Goal: Find specific page/section: Find specific page/section

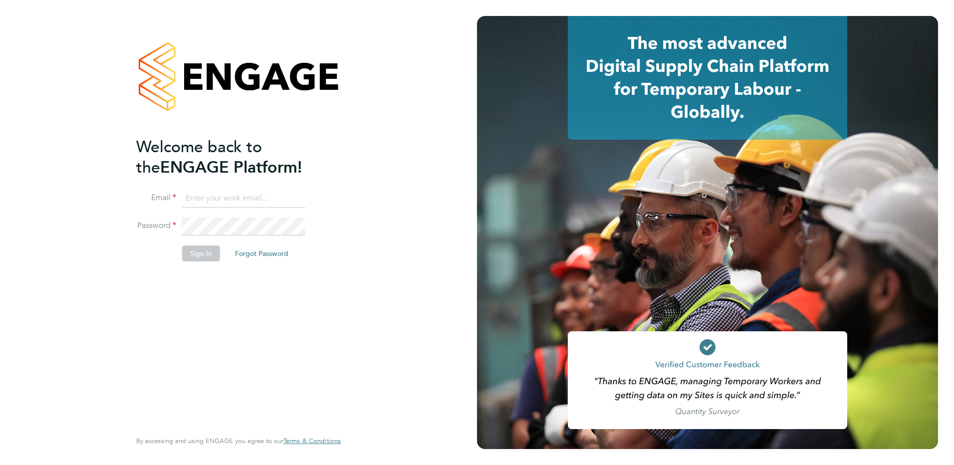
type input "carolina.borges@ncclondon.ac.uk"
click at [201, 260] on button "Sign In" at bounding box center [201, 254] width 38 height 16
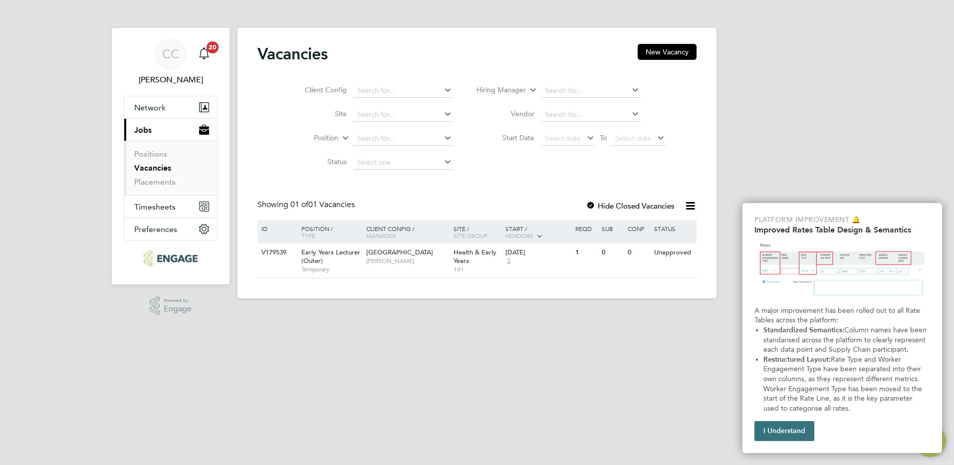
click at [778, 431] on button "I Understand" at bounding box center [785, 431] width 60 height 20
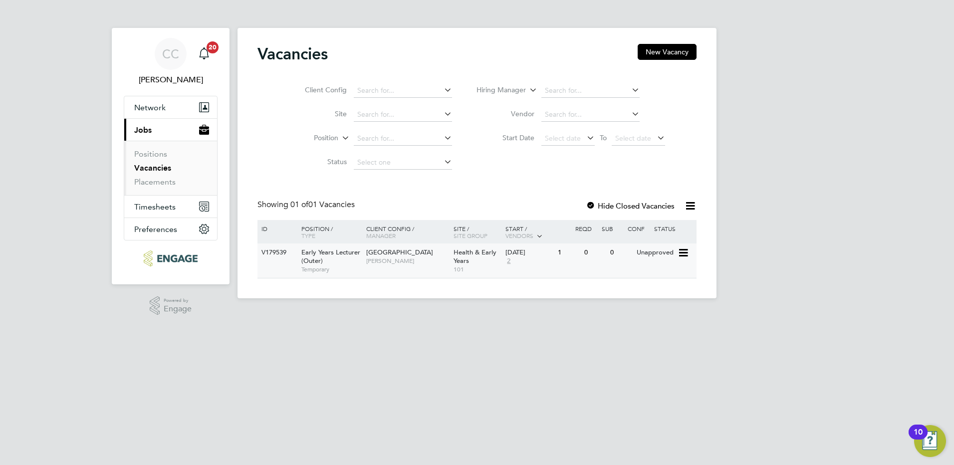
click at [677, 252] on div "Unapproved" at bounding box center [655, 253] width 43 height 18
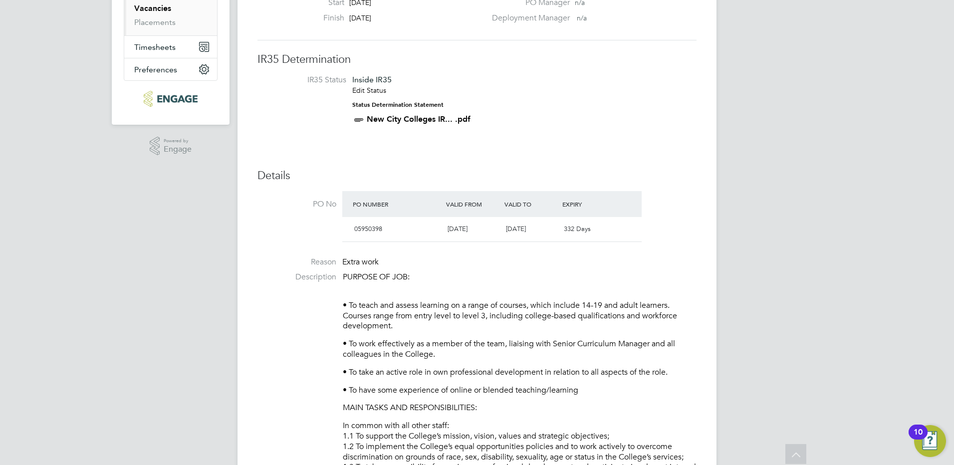
scroll to position [200, 0]
